Goal: Information Seeking & Learning: Learn about a topic

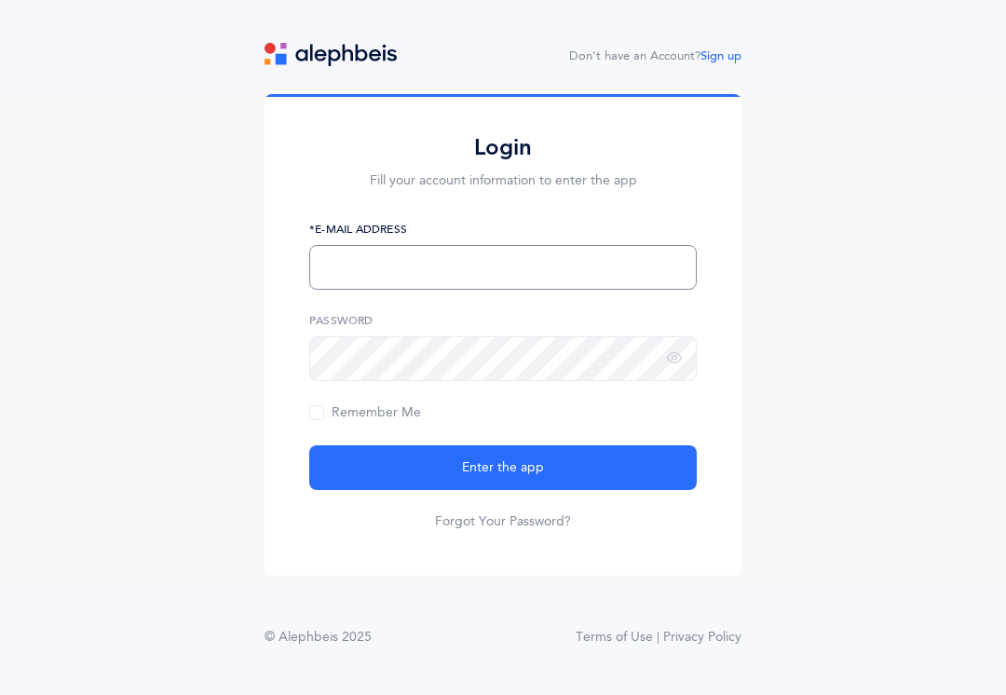
click at [497, 287] on input "text" at bounding box center [503, 267] width 388 height 45
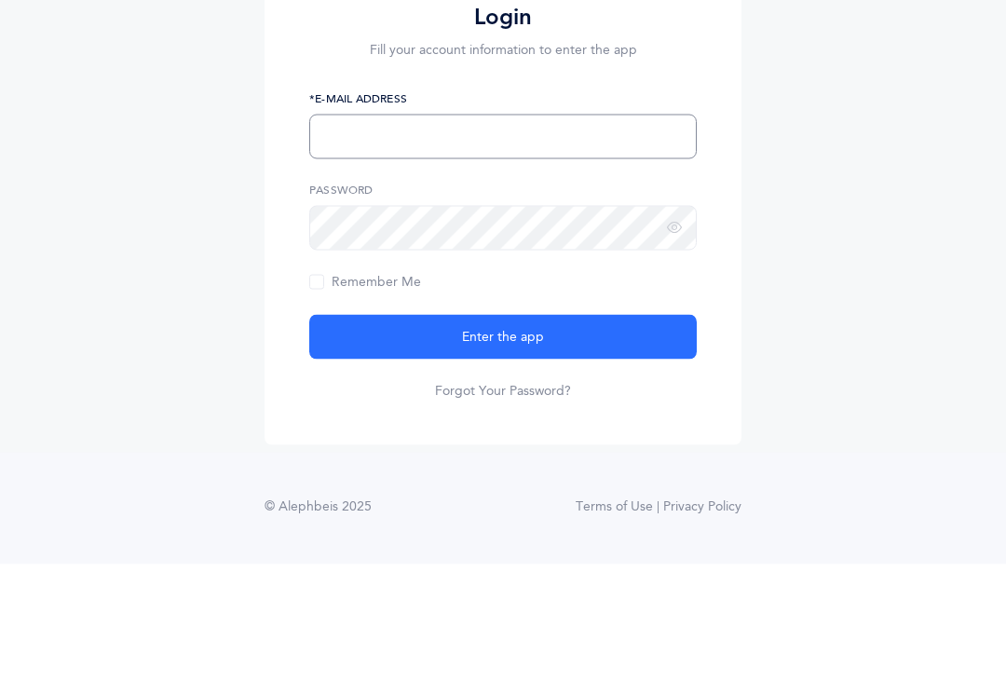
type input "s"
type input "S_farkas@kjsd.k12.ny.us"
click at [842, 239] on div "Login Fill your account information to enter the app S_farkas@kjsd.k12.ny.us *E…" at bounding box center [503, 338] width 1006 height 489
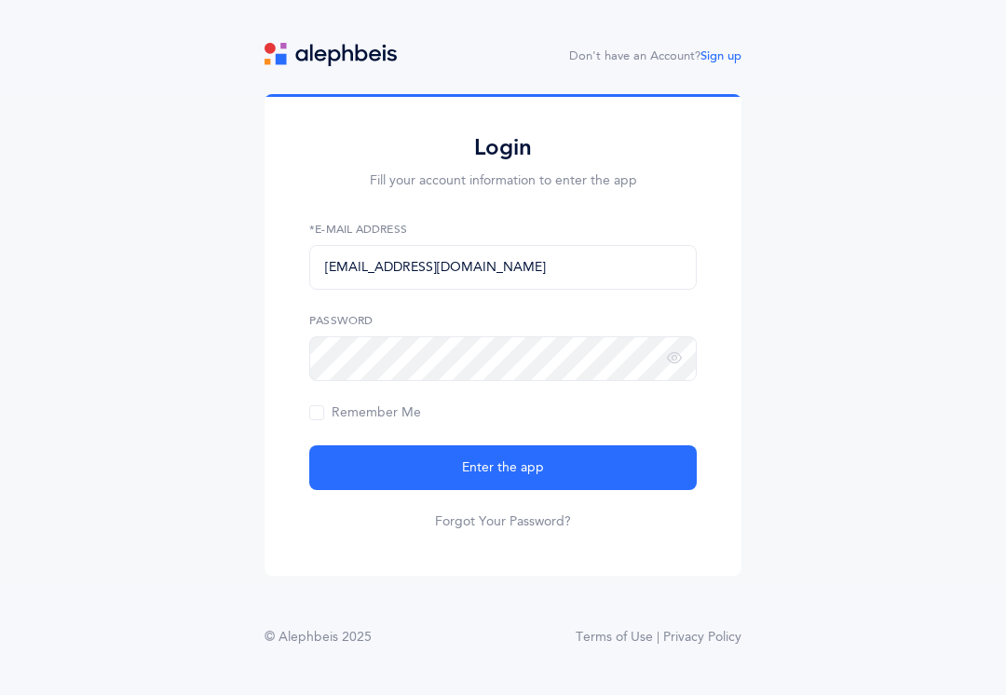
click at [595, 456] on button "Enter the app" at bounding box center [503, 467] width 388 height 45
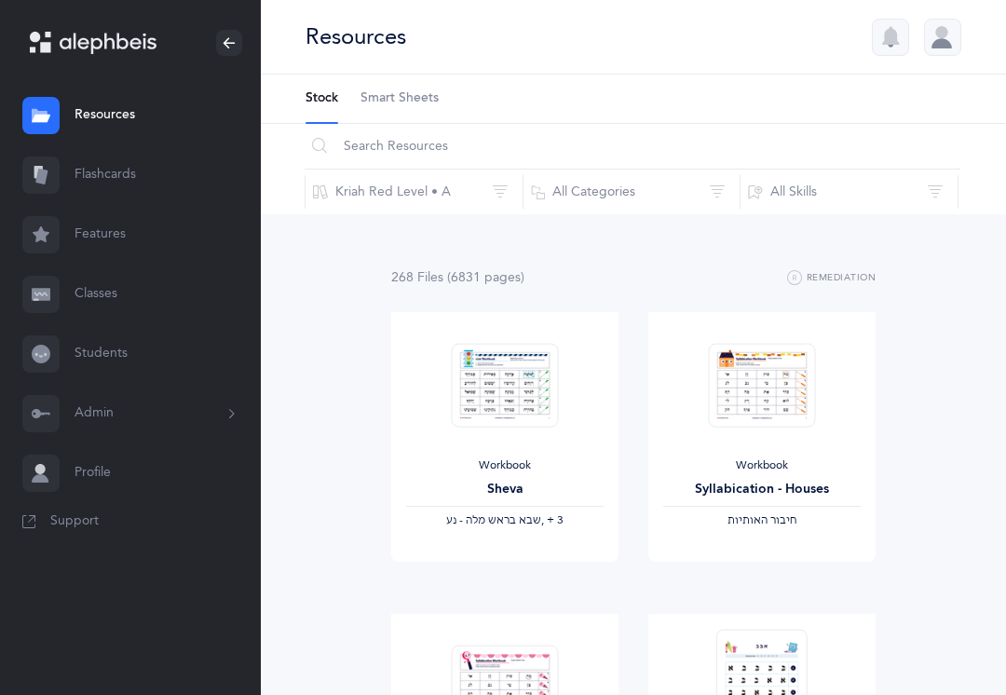
click at [103, 175] on link "Flashcards" at bounding box center [130, 175] width 261 height 60
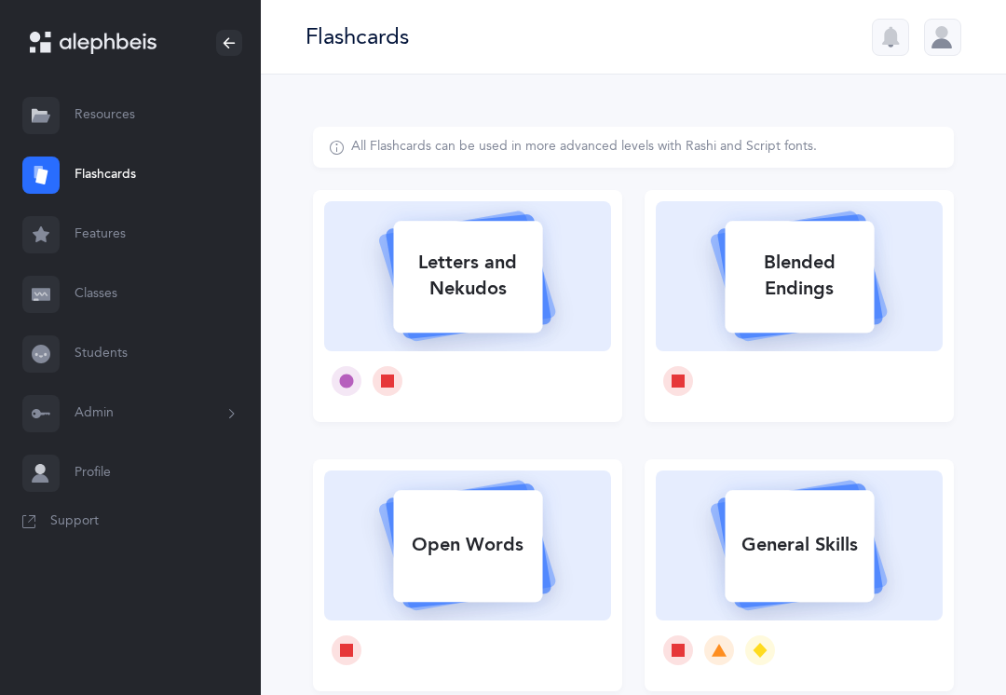
click at [530, 245] on div "Letters and Nekudos" at bounding box center [467, 276] width 149 height 75
select select
select select "single"
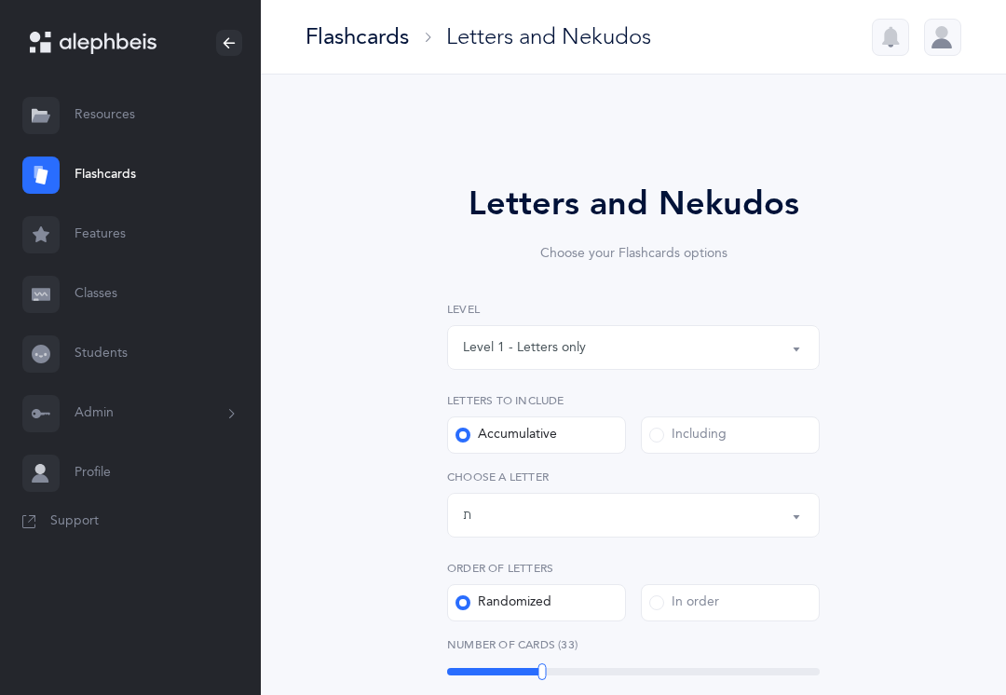
click at [774, 506] on div "Letters up until: ת" at bounding box center [633, 515] width 341 height 32
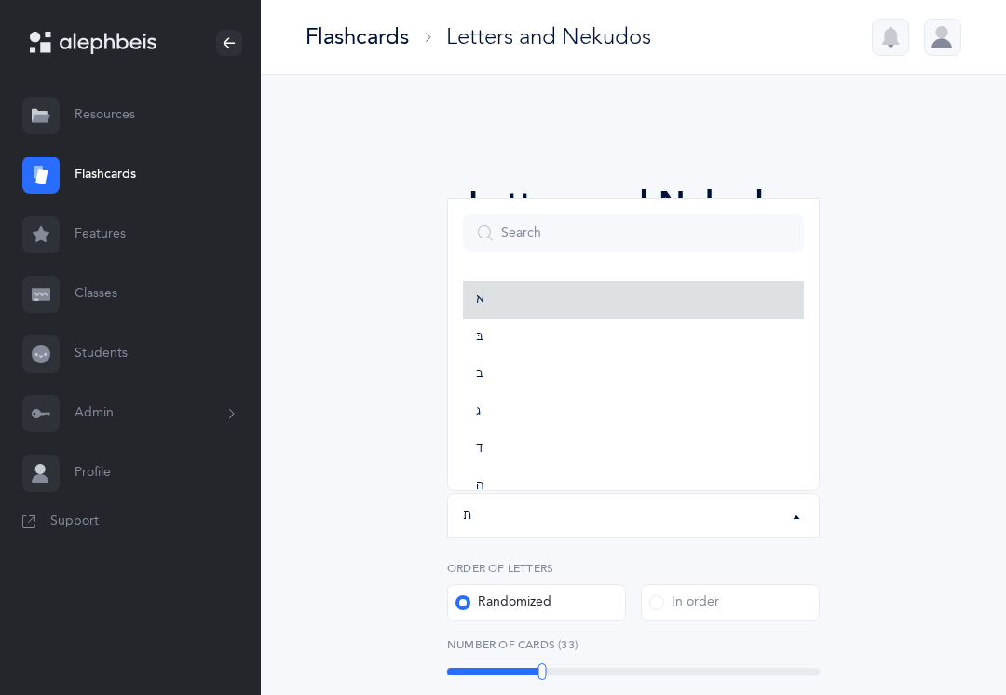
click at [493, 286] on link "א" at bounding box center [633, 299] width 341 height 37
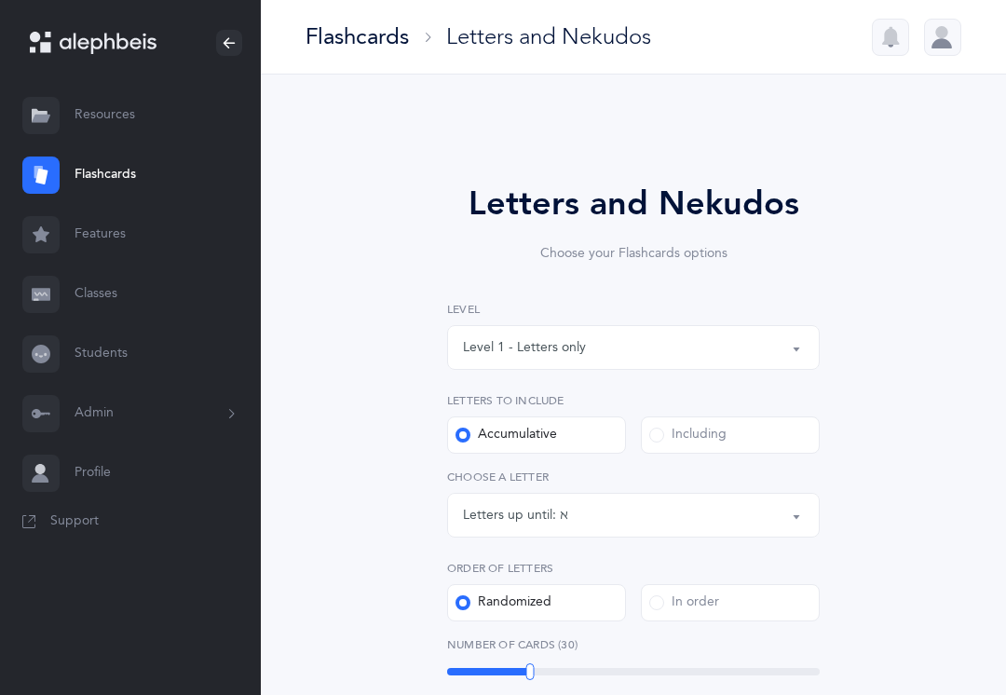
click at [740, 510] on div "Letters up until: א" at bounding box center [633, 515] width 341 height 32
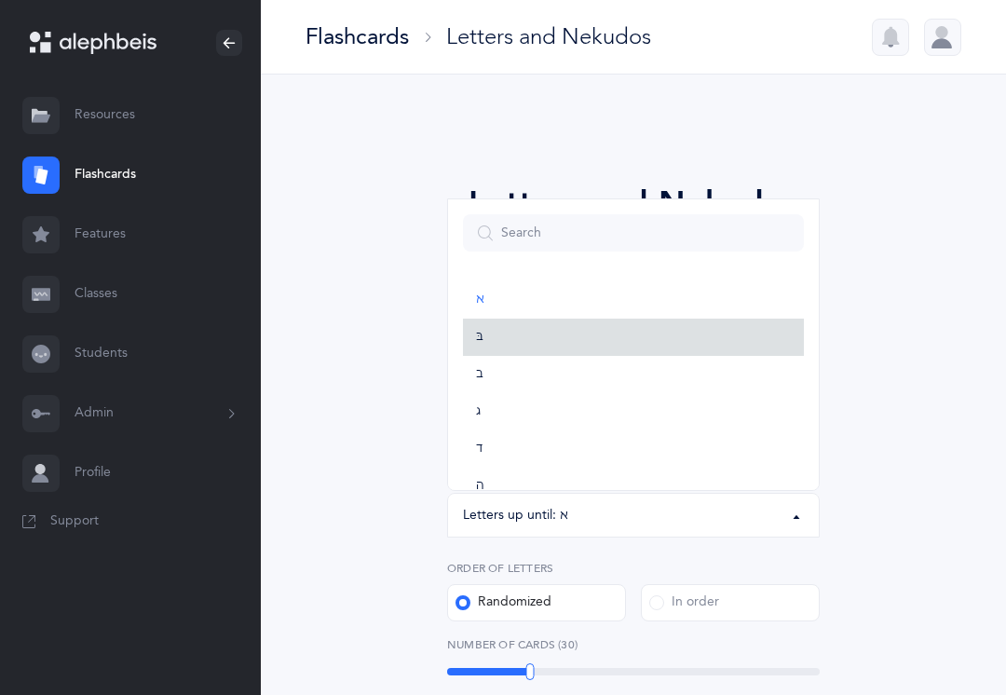
click at [497, 332] on link "בּ" at bounding box center [633, 337] width 341 height 37
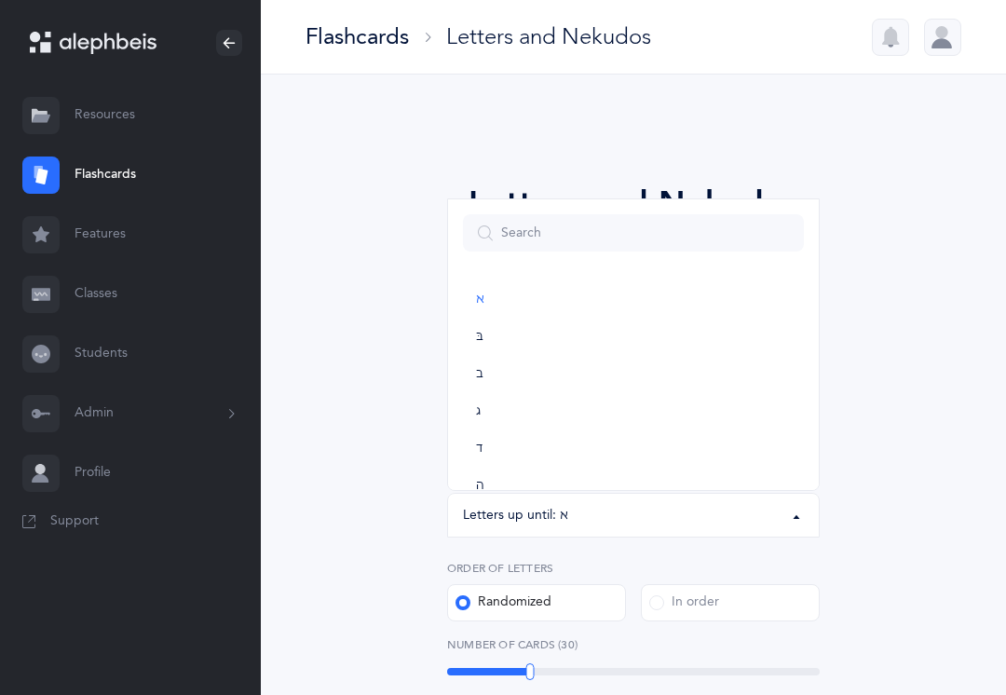
select select "81"
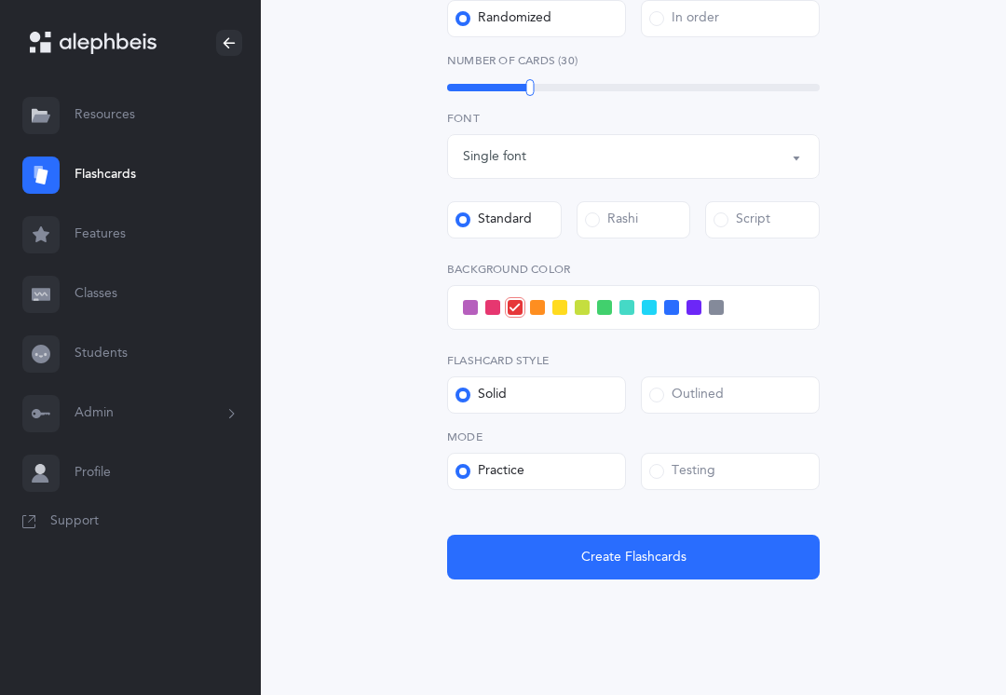
scroll to position [595, 0]
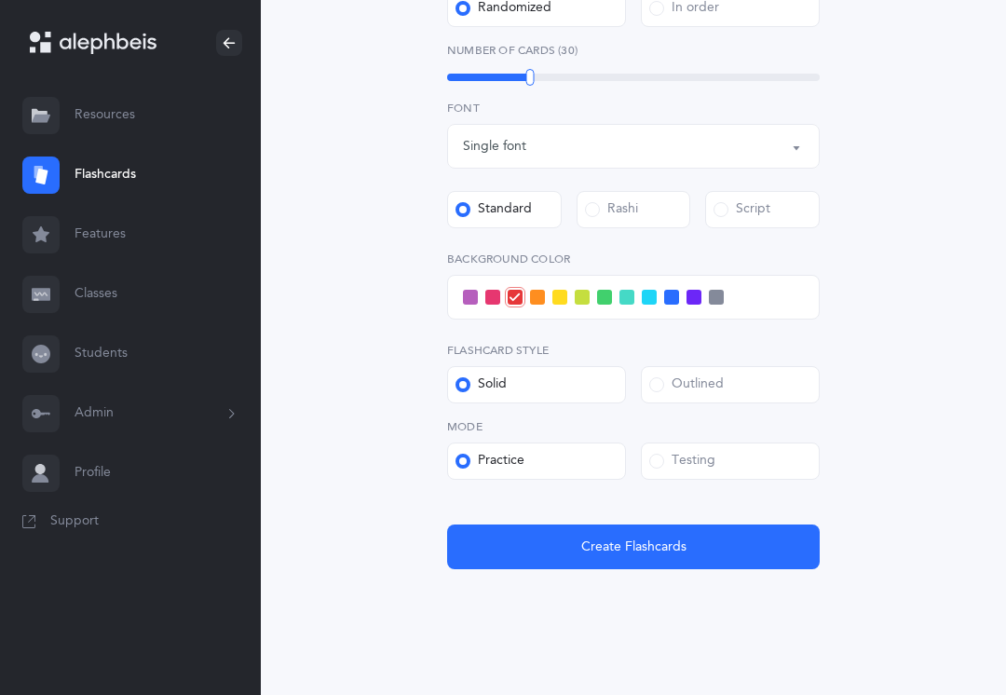
click at [738, 544] on button "Create Flashcards" at bounding box center [633, 547] width 373 height 45
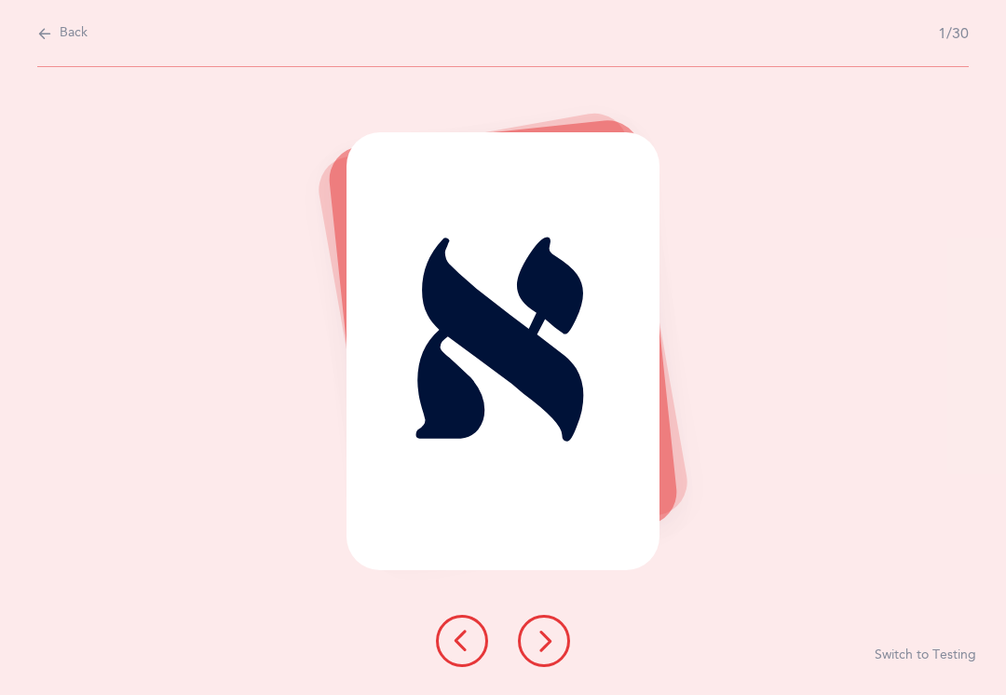
scroll to position [18, 0]
click at [542, 652] on icon at bounding box center [544, 641] width 22 height 22
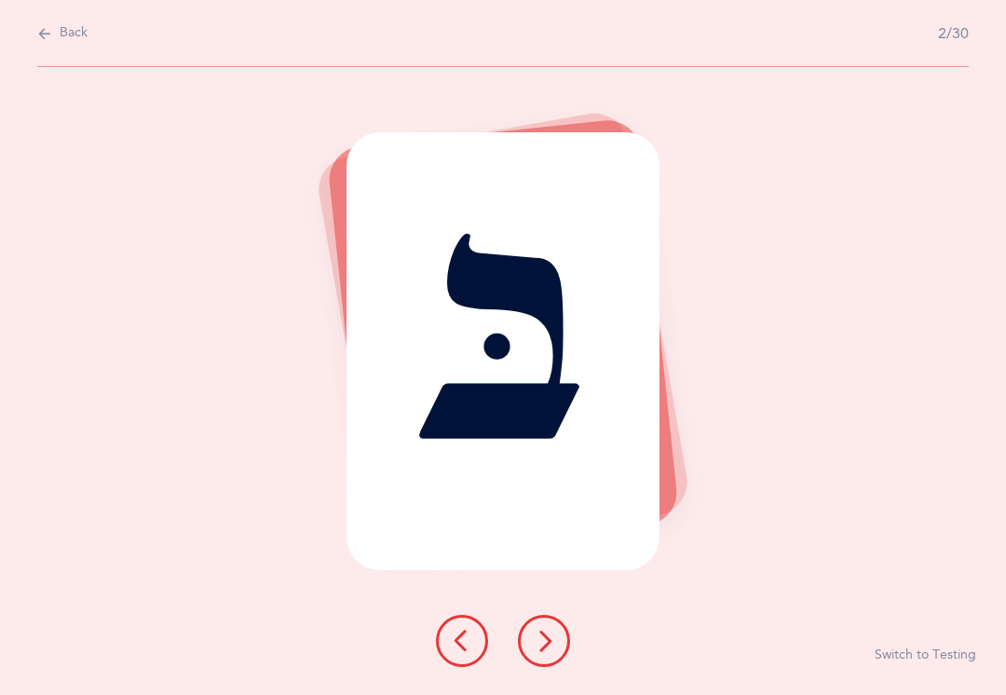
scroll to position [0, 0]
click at [547, 366] on div "בּ" at bounding box center [503, 351] width 313 height 438
click at [537, 414] on div "בּ" at bounding box center [503, 351] width 313 height 438
click at [554, 630] on button at bounding box center [544, 641] width 52 height 52
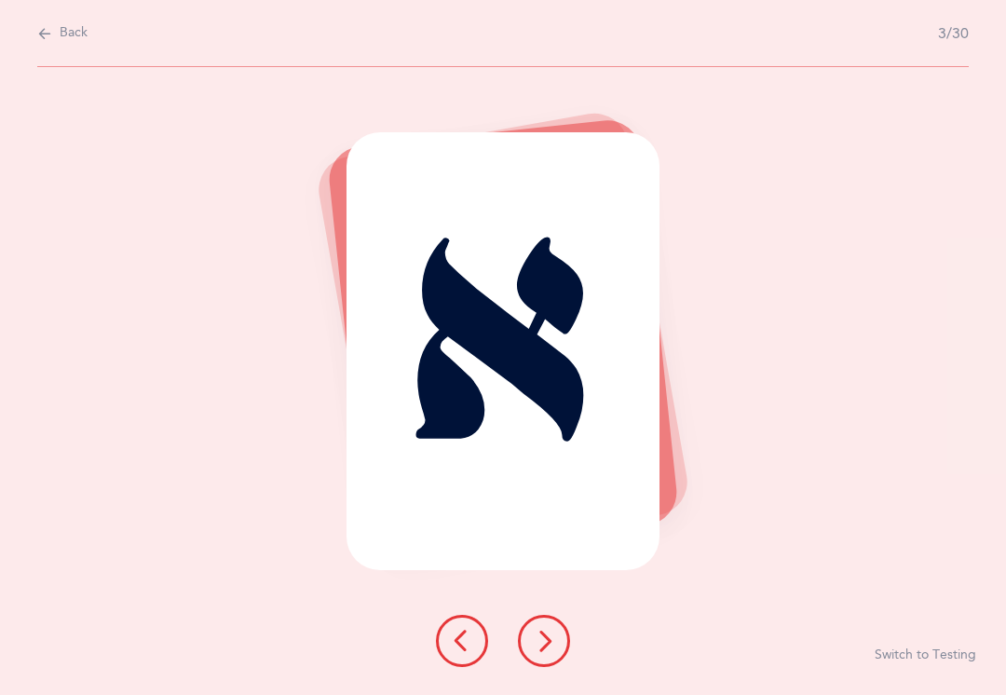
click at [551, 659] on button at bounding box center [544, 641] width 52 height 52
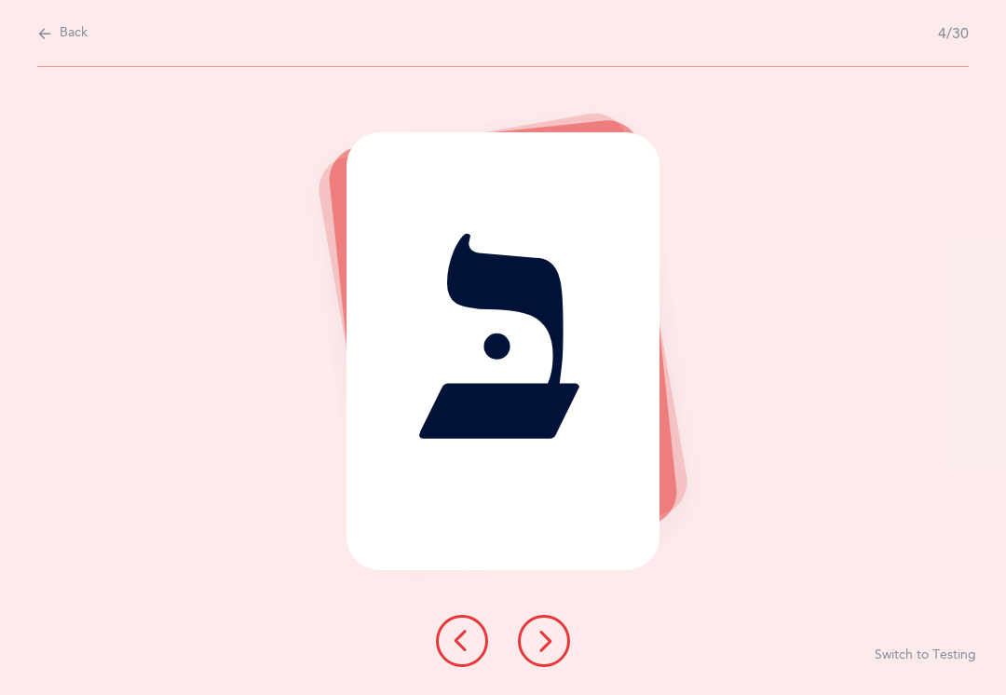
click at [614, 545] on div "בּ" at bounding box center [503, 351] width 313 height 438
click at [545, 625] on button at bounding box center [544, 641] width 52 height 52
click at [599, 583] on div "בּ Switch to Testing" at bounding box center [503, 381] width 1006 height 628
click at [553, 629] on button at bounding box center [544, 641] width 52 height 52
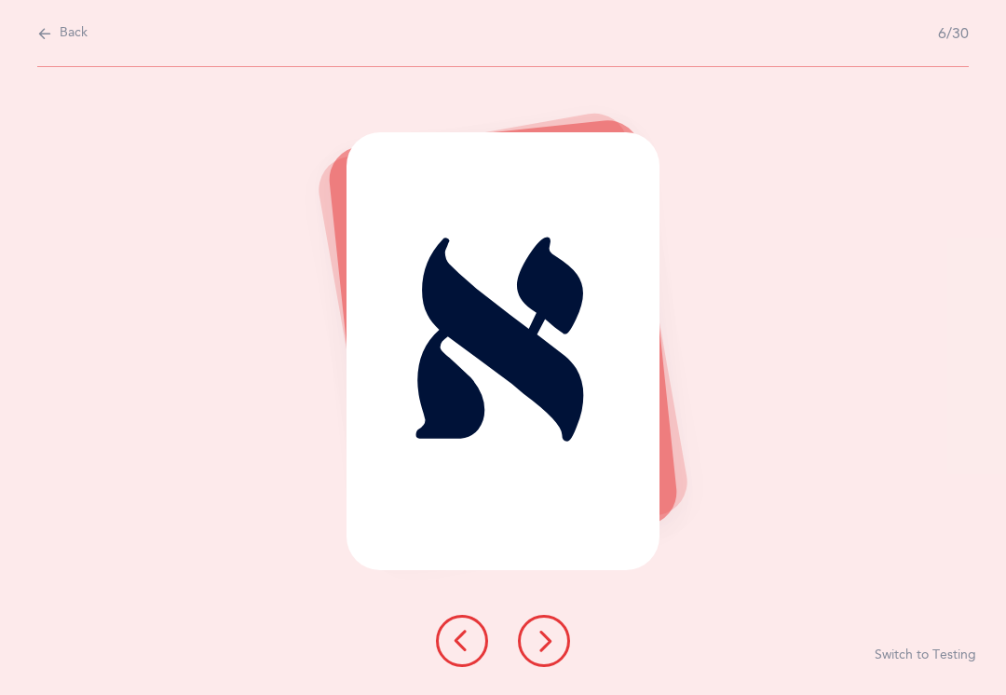
click at [598, 589] on div "א Switch to Testing" at bounding box center [503, 381] width 1006 height 628
click at [573, 588] on div "א Switch to Testing" at bounding box center [503, 381] width 1006 height 628
click at [561, 623] on button at bounding box center [544, 641] width 52 height 52
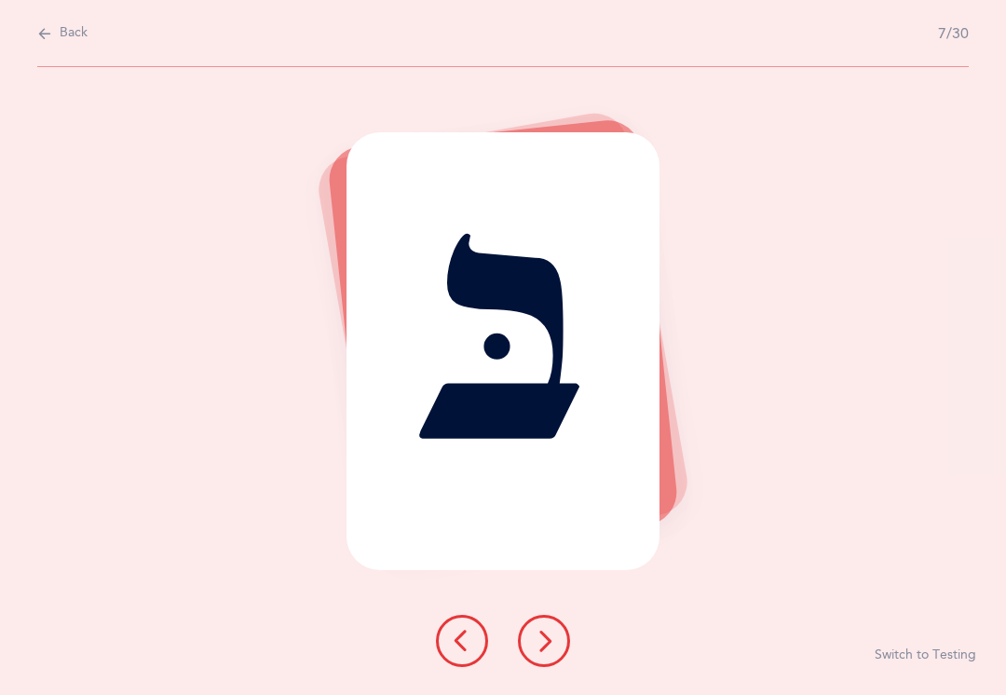
click at [506, 682] on div "בּ Switch to Testing" at bounding box center [503, 381] width 1006 height 628
